Goal: Task Accomplishment & Management: Complete application form

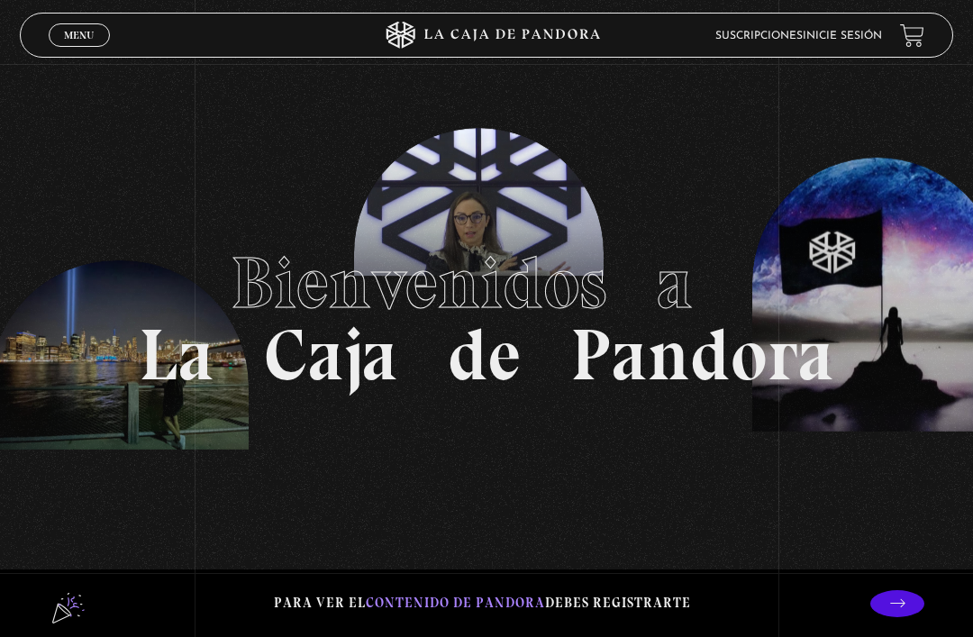
click at [74, 32] on span "Menu" at bounding box center [79, 35] width 30 height 11
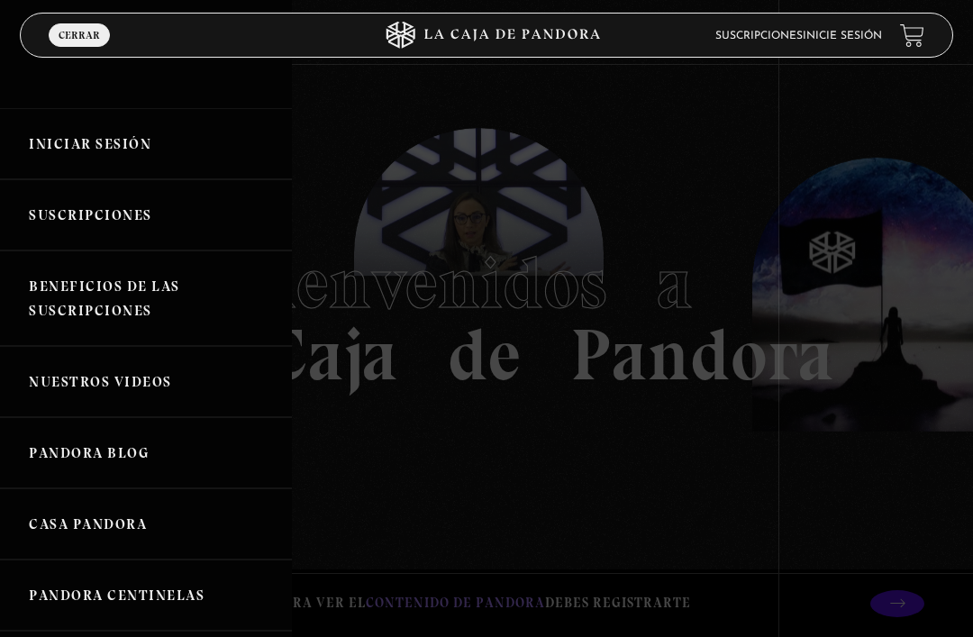
click at [129, 131] on link "Iniciar Sesión" at bounding box center [146, 143] width 292 height 71
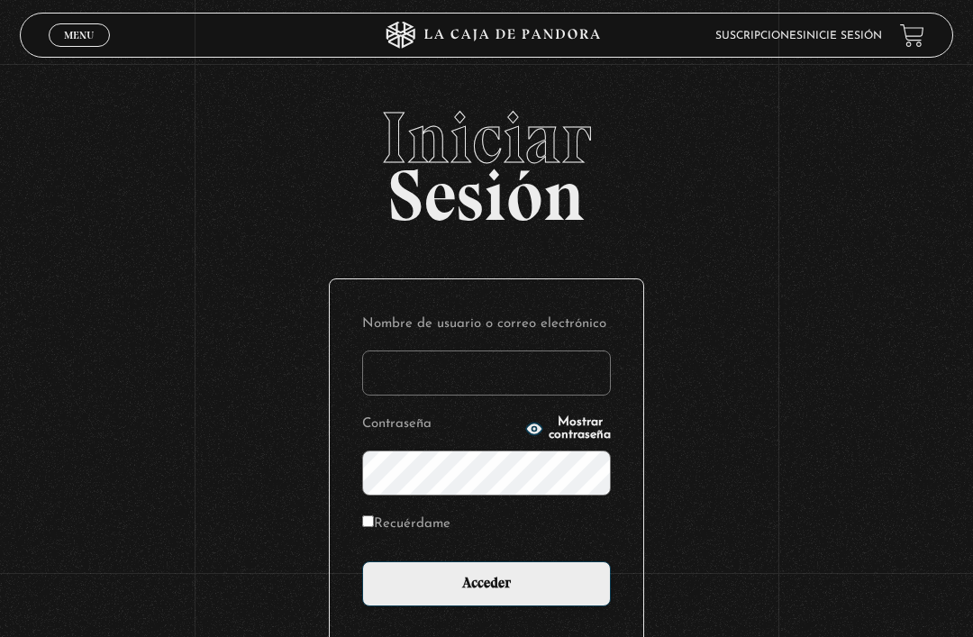
click at [416, 362] on input "Nombre de usuario o correo electrónico" at bounding box center [486, 373] width 249 height 45
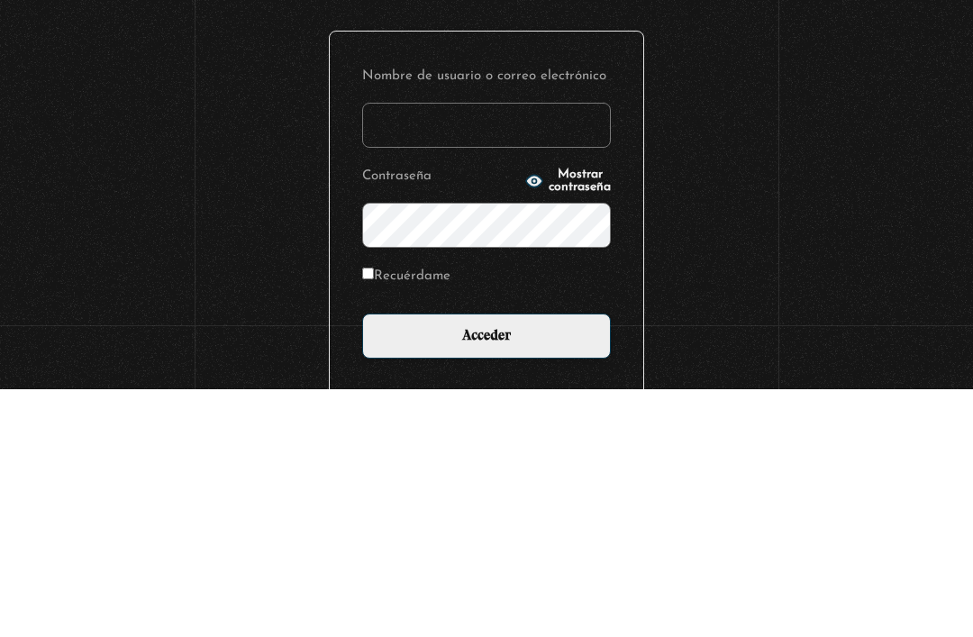
scroll to position [163, 0]
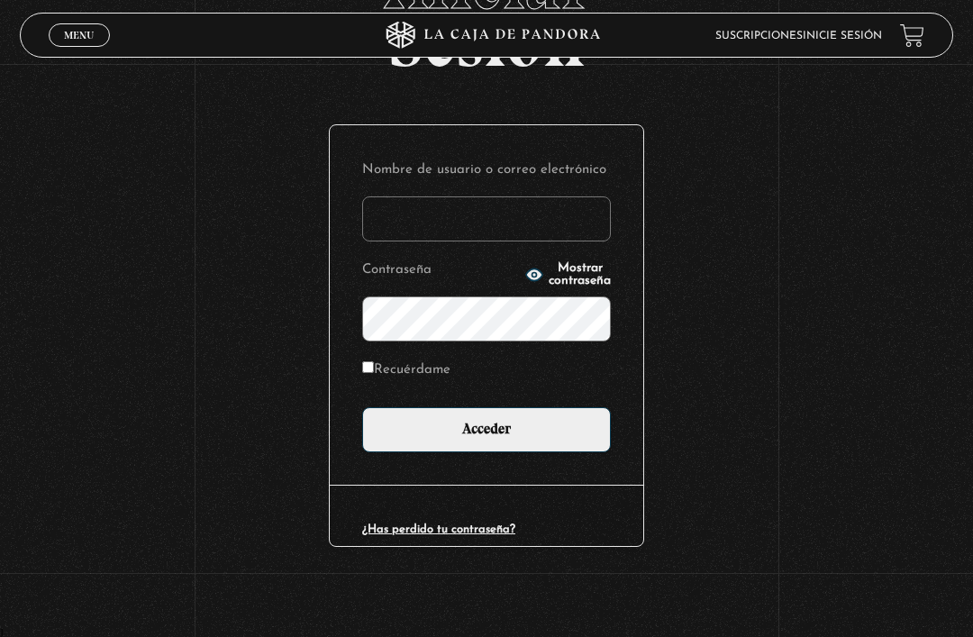
click at [520, 426] on input "Acceder" at bounding box center [486, 429] width 249 height 45
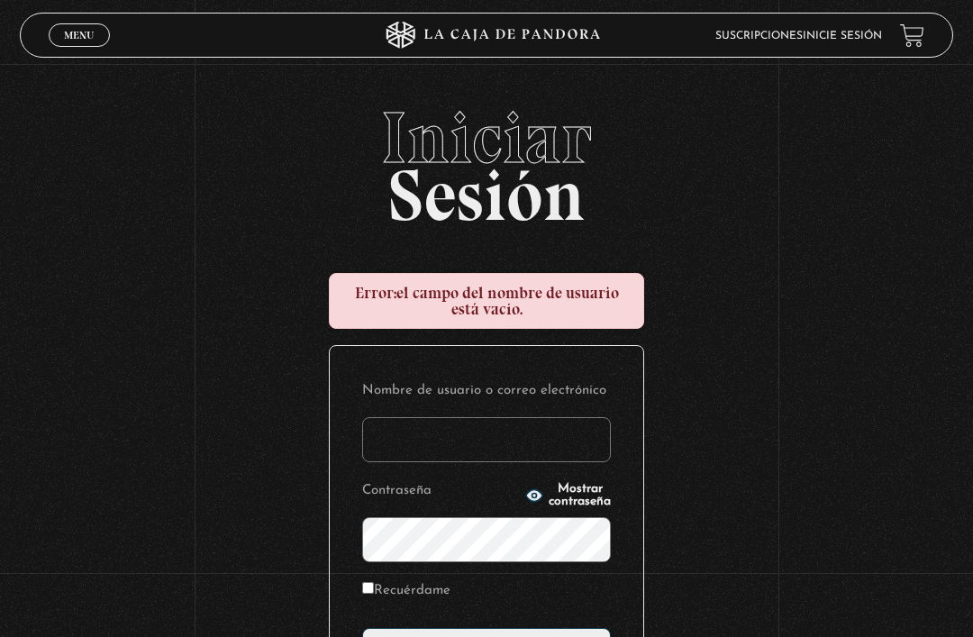
click at [416, 434] on input "Nombre de usuario o correo electrónico" at bounding box center [486, 439] width 249 height 45
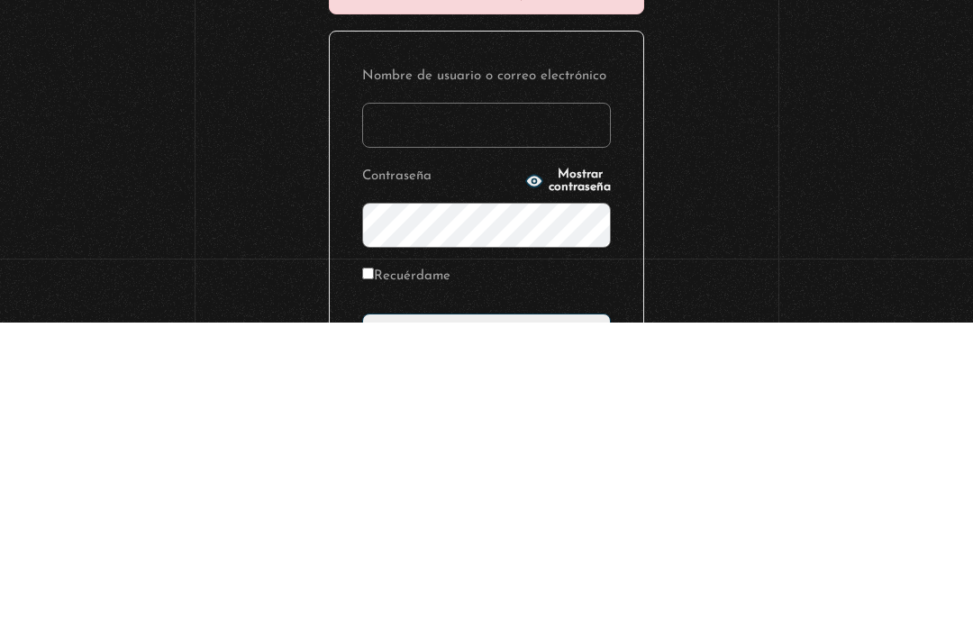
scroll to position [230, 0]
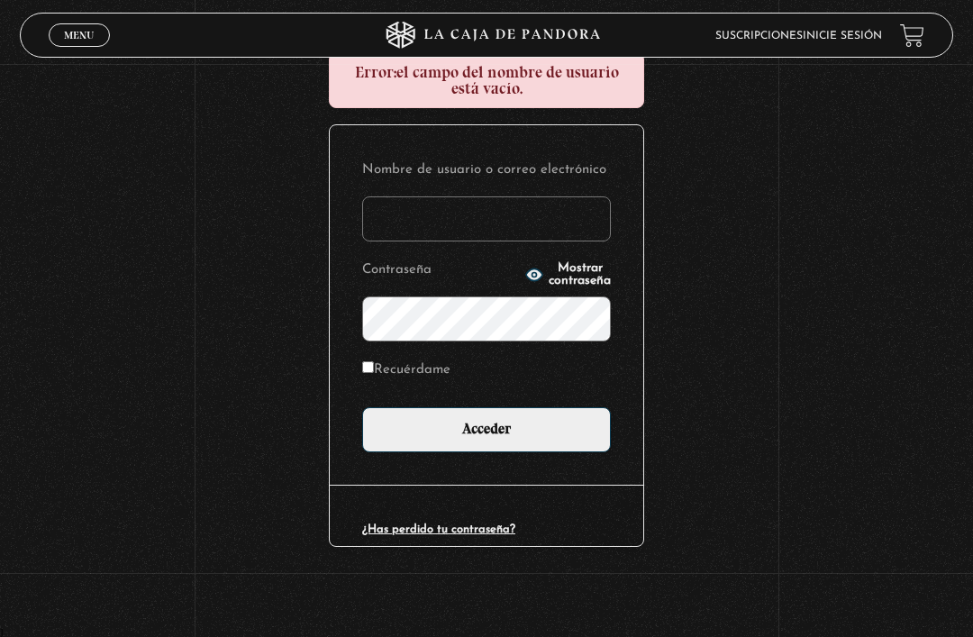
click at [513, 427] on input "Acceder" at bounding box center [486, 429] width 249 height 45
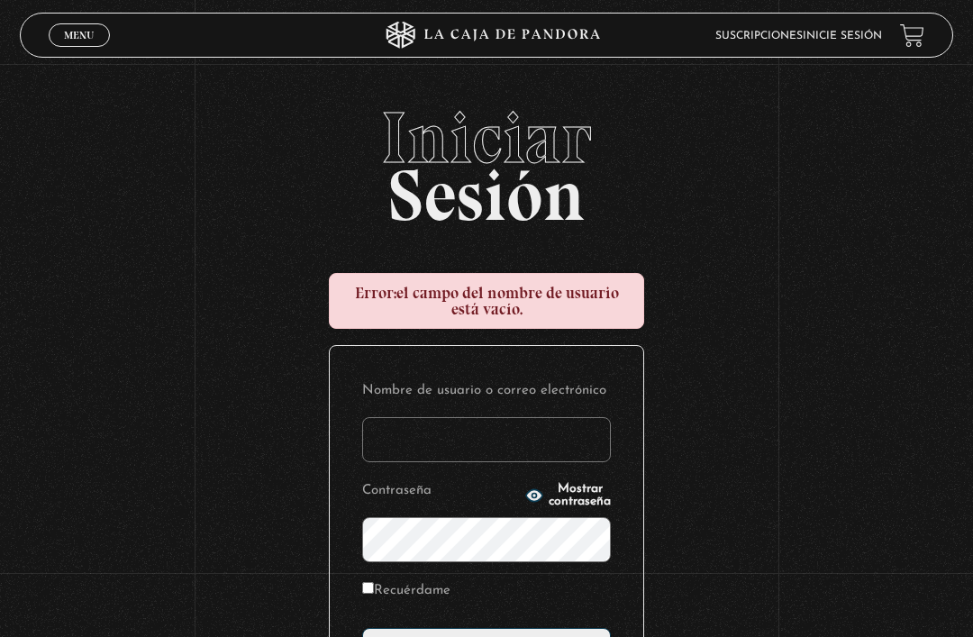
click at [412, 434] on input "Nombre de usuario o correo electrónico" at bounding box center [486, 439] width 249 height 45
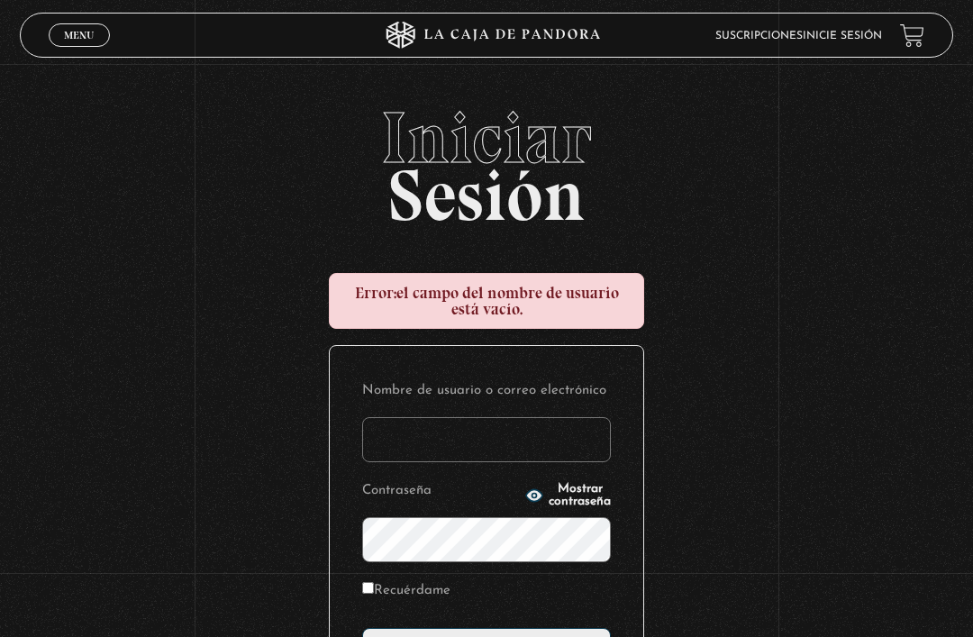
click at [427, 442] on input "Nombre de usuario o correo electrónico" at bounding box center [486, 439] width 249 height 45
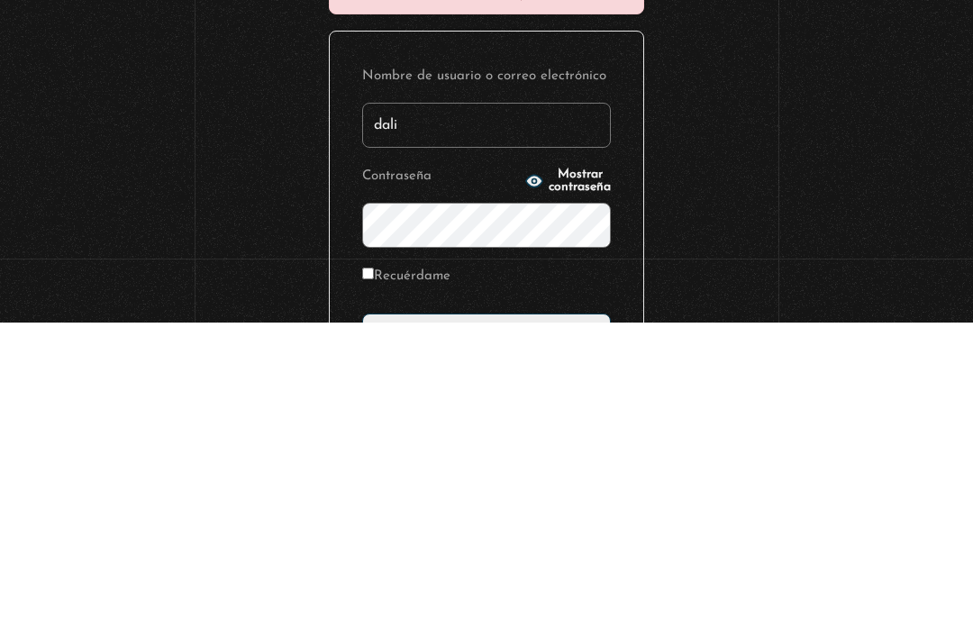
scroll to position [230, 0]
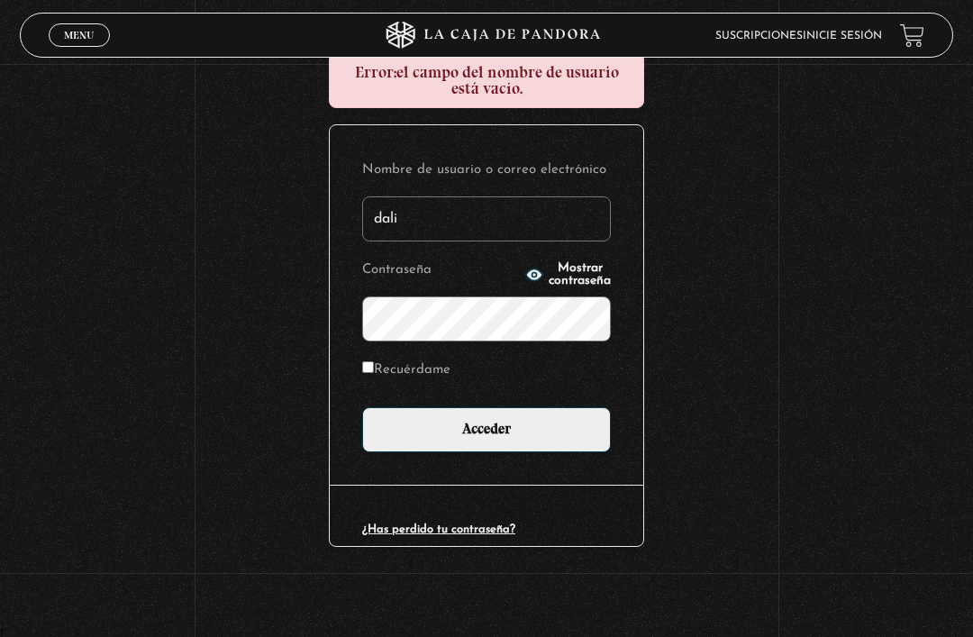
type input "dali"
click at [89, 41] on span "Menu" at bounding box center [79, 35] width 30 height 11
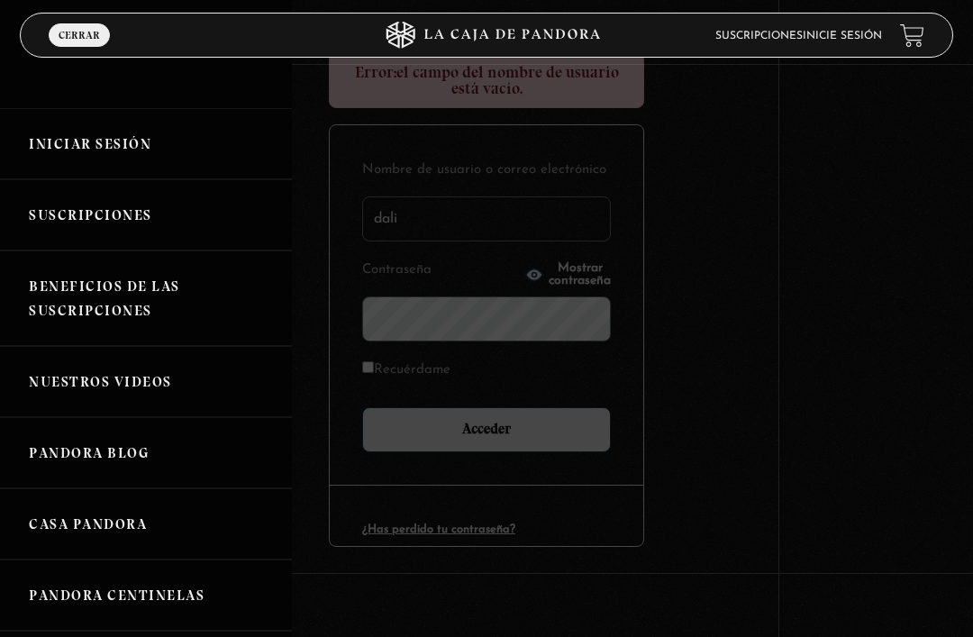
click at [107, 145] on link "Iniciar Sesión" at bounding box center [146, 143] width 292 height 71
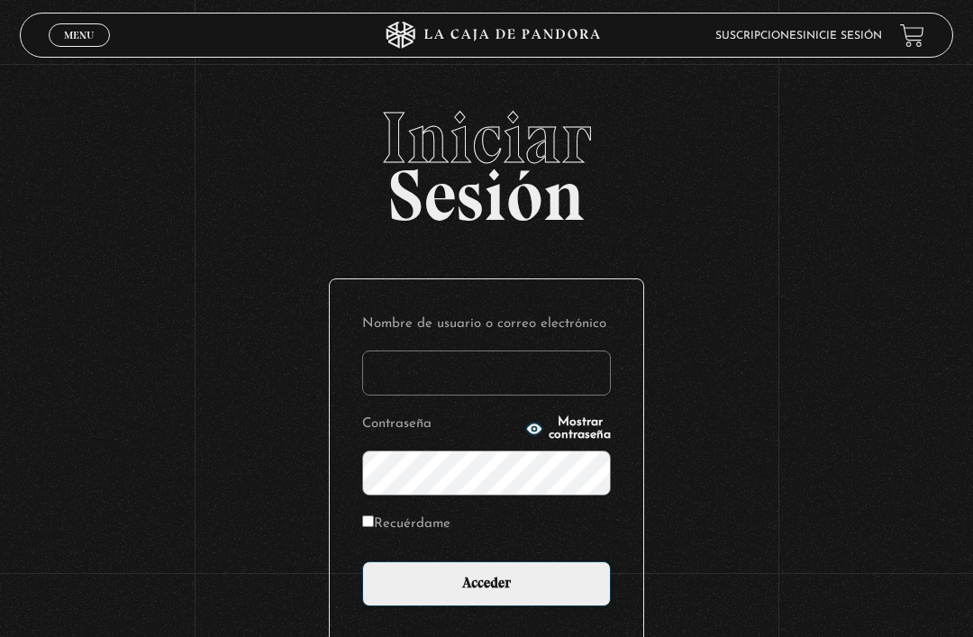
click at [514, 586] on input "Acceder" at bounding box center [486, 584] width 249 height 45
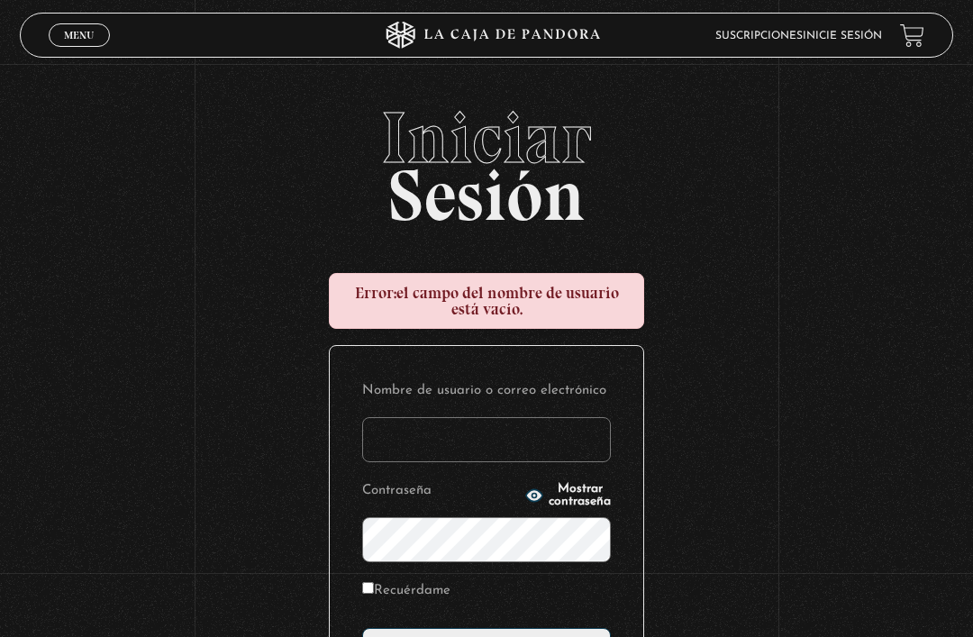
click at [407, 436] on input "Nombre de usuario o correo electrónico" at bounding box center [486, 439] width 249 height 45
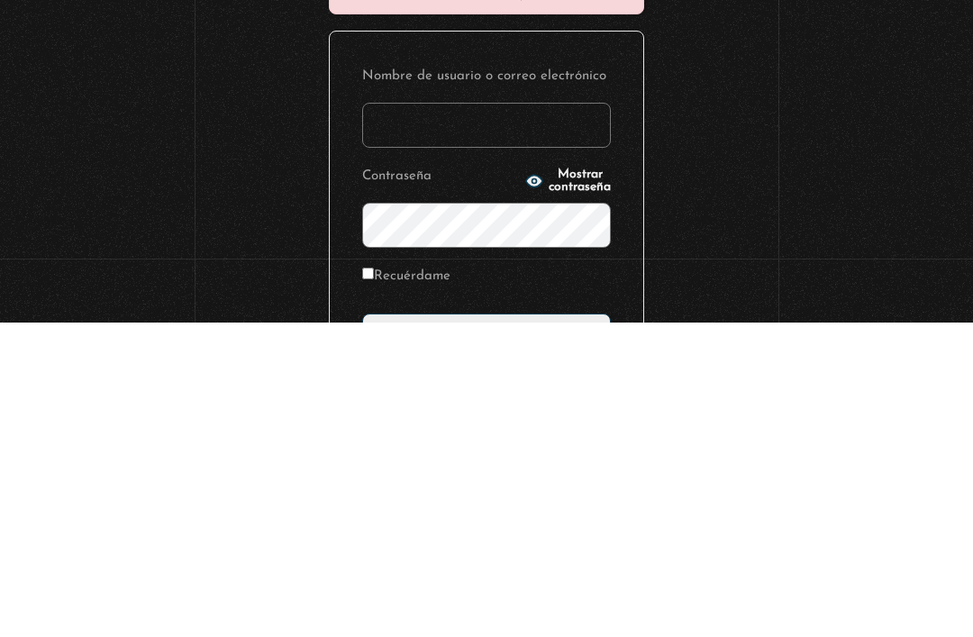
scroll to position [230, 0]
